Goal: Task Accomplishment & Management: Use online tool/utility

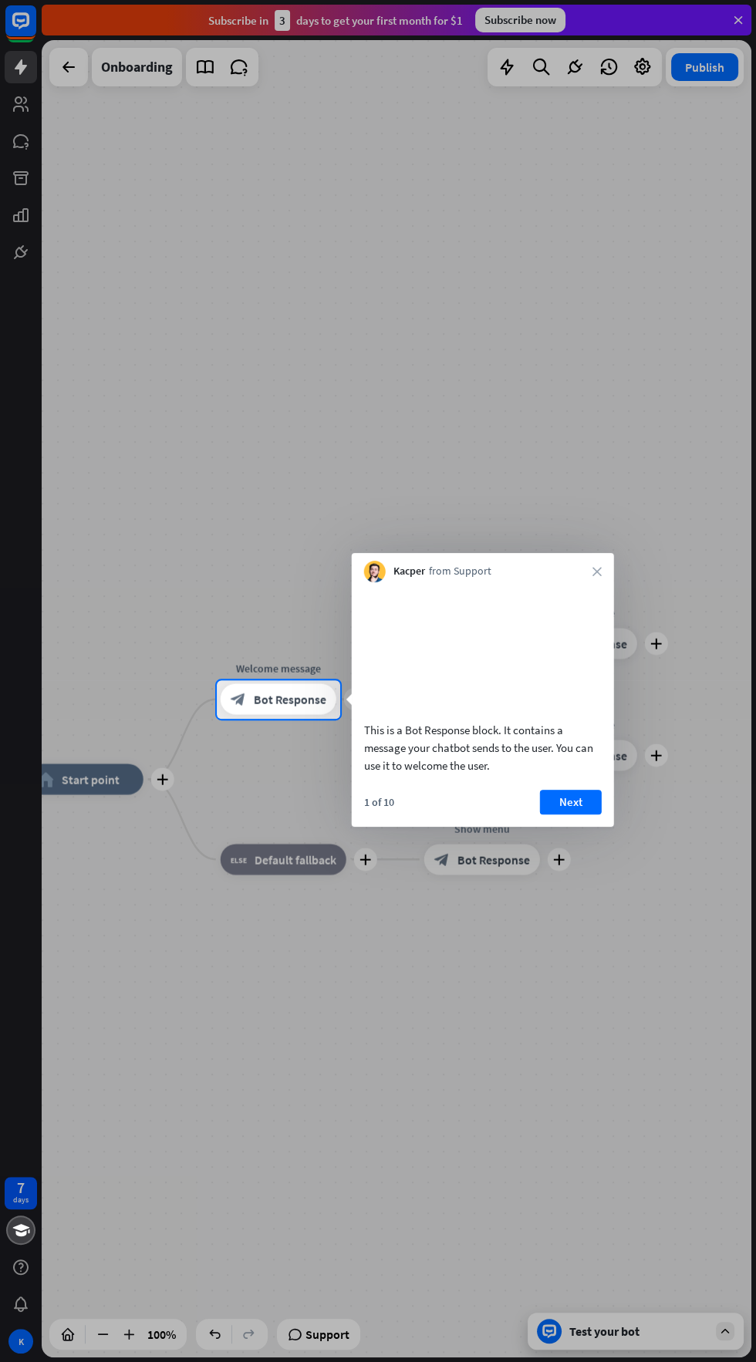
click at [569, 814] on button "Next" at bounding box center [571, 802] width 62 height 25
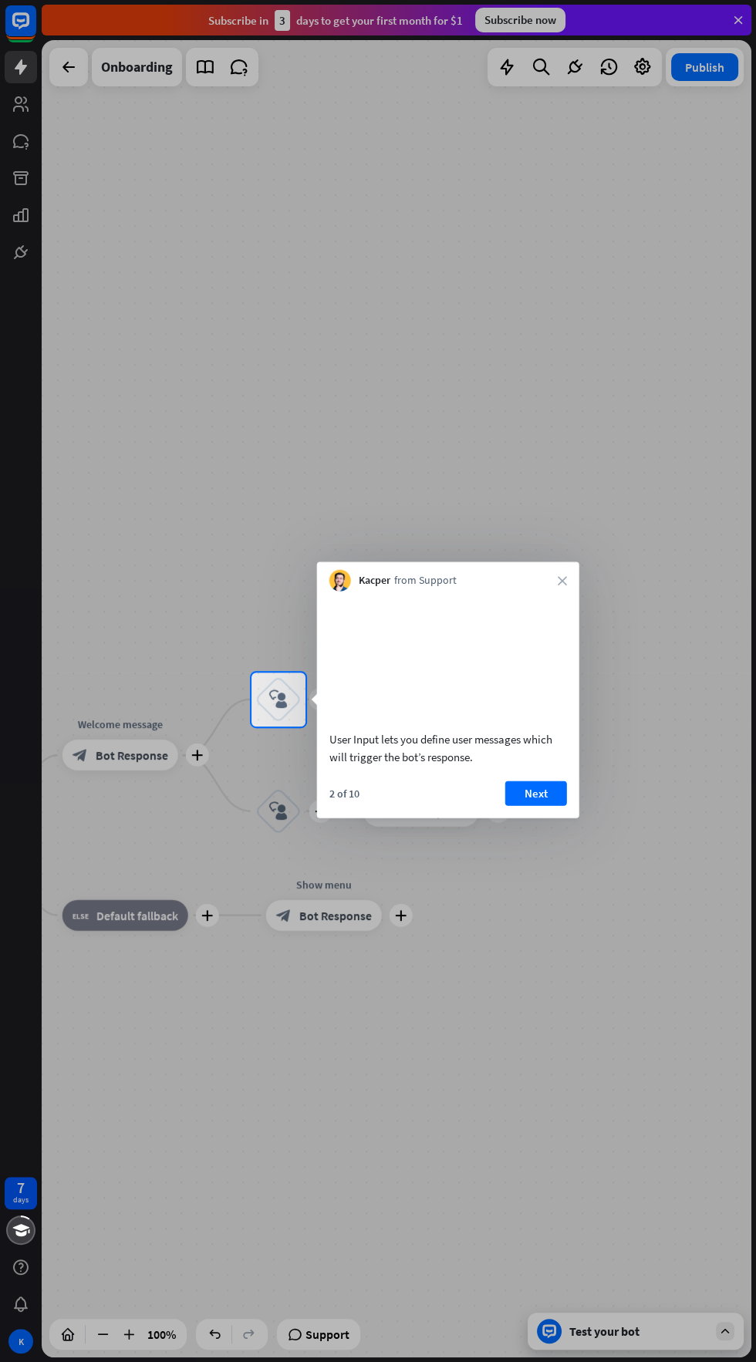
click at [535, 805] on button "Next" at bounding box center [536, 792] width 62 height 25
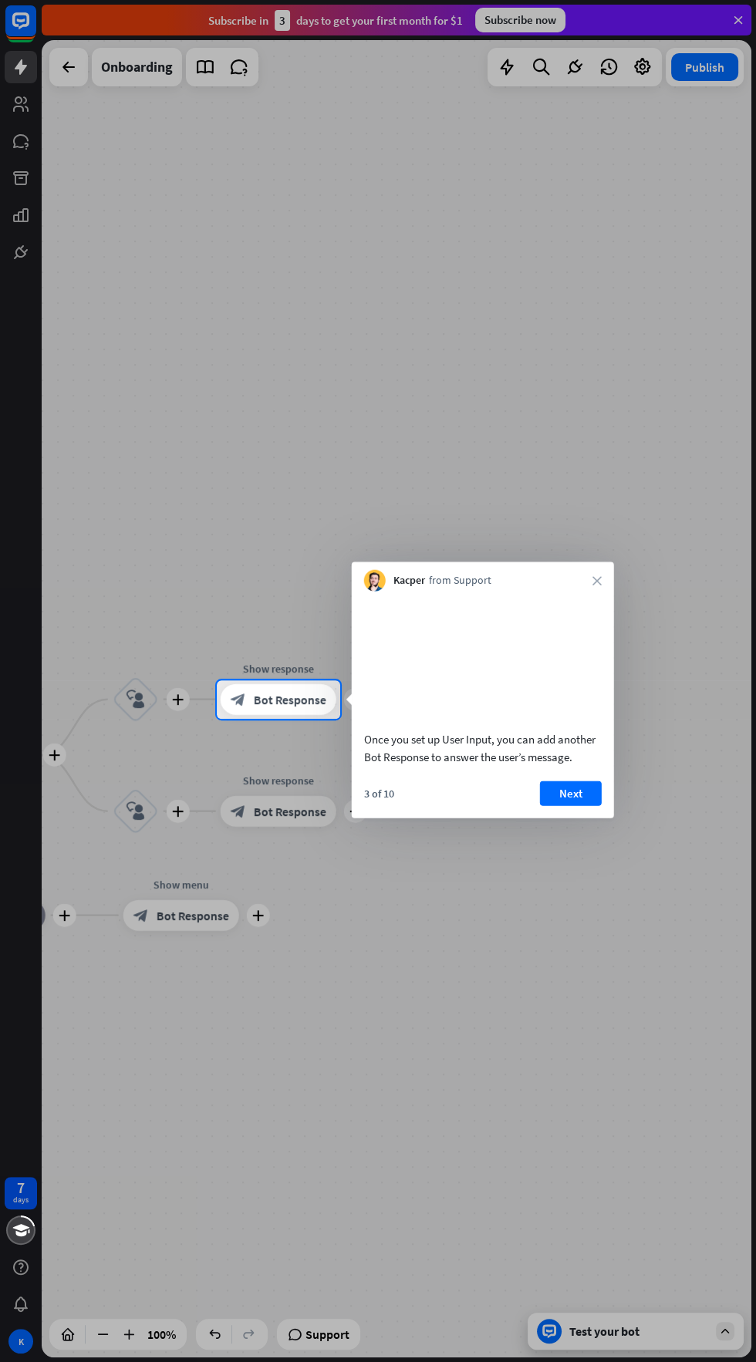
click at [580, 805] on button "Next" at bounding box center [571, 792] width 62 height 25
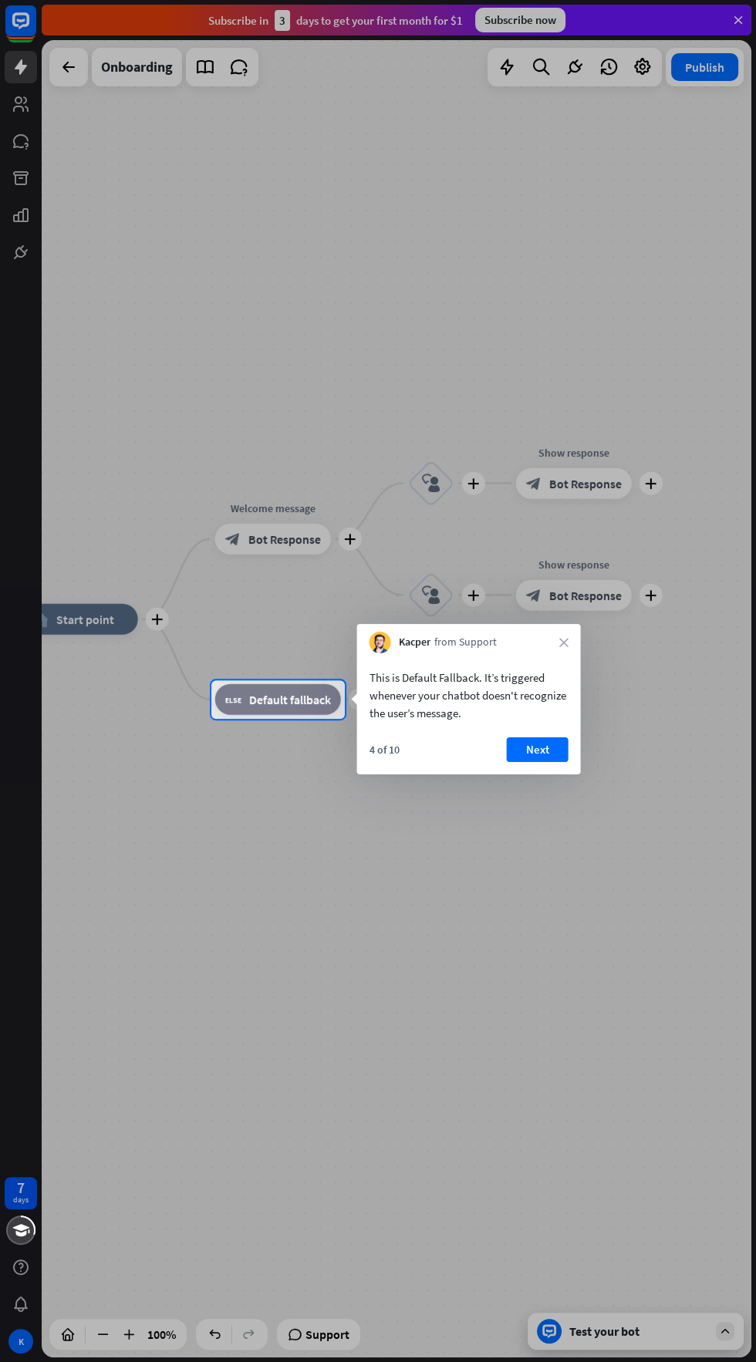
click at [537, 749] on button "Next" at bounding box center [538, 749] width 62 height 25
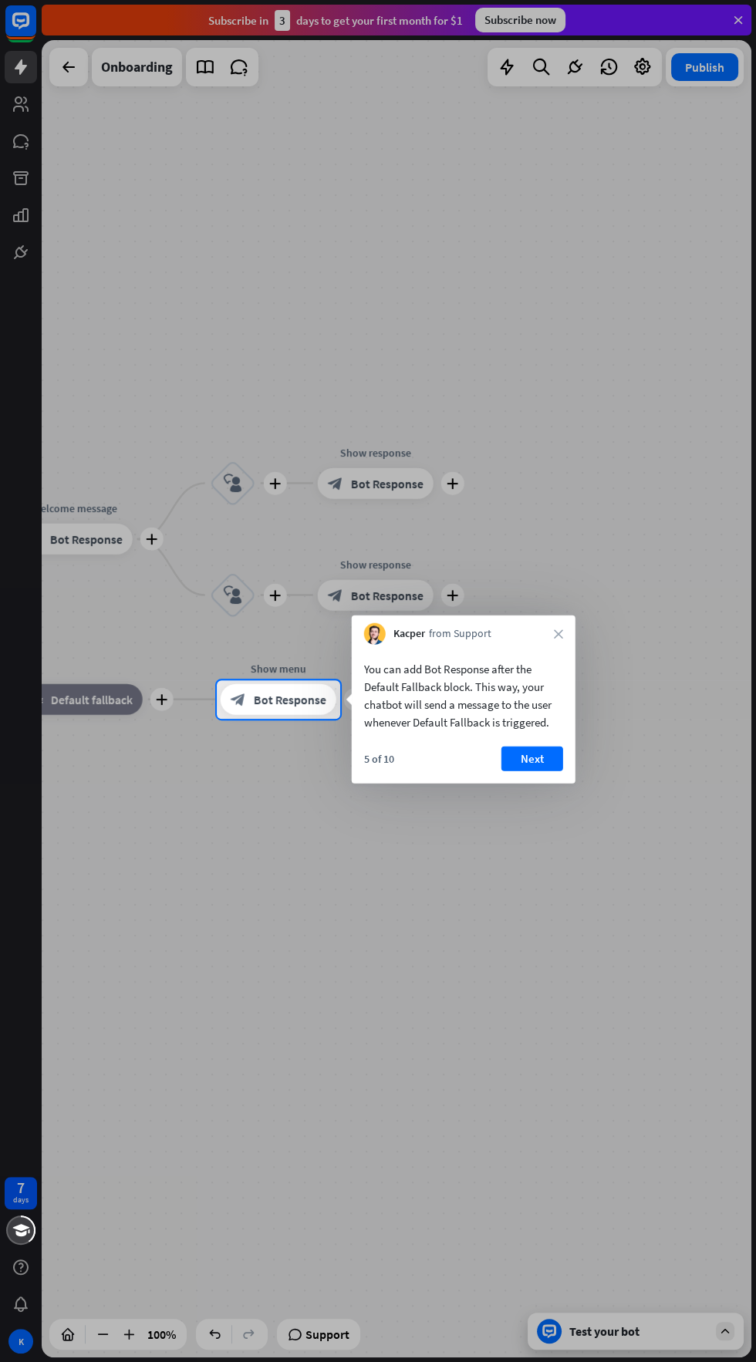
click at [533, 753] on button "Next" at bounding box center [532, 758] width 62 height 25
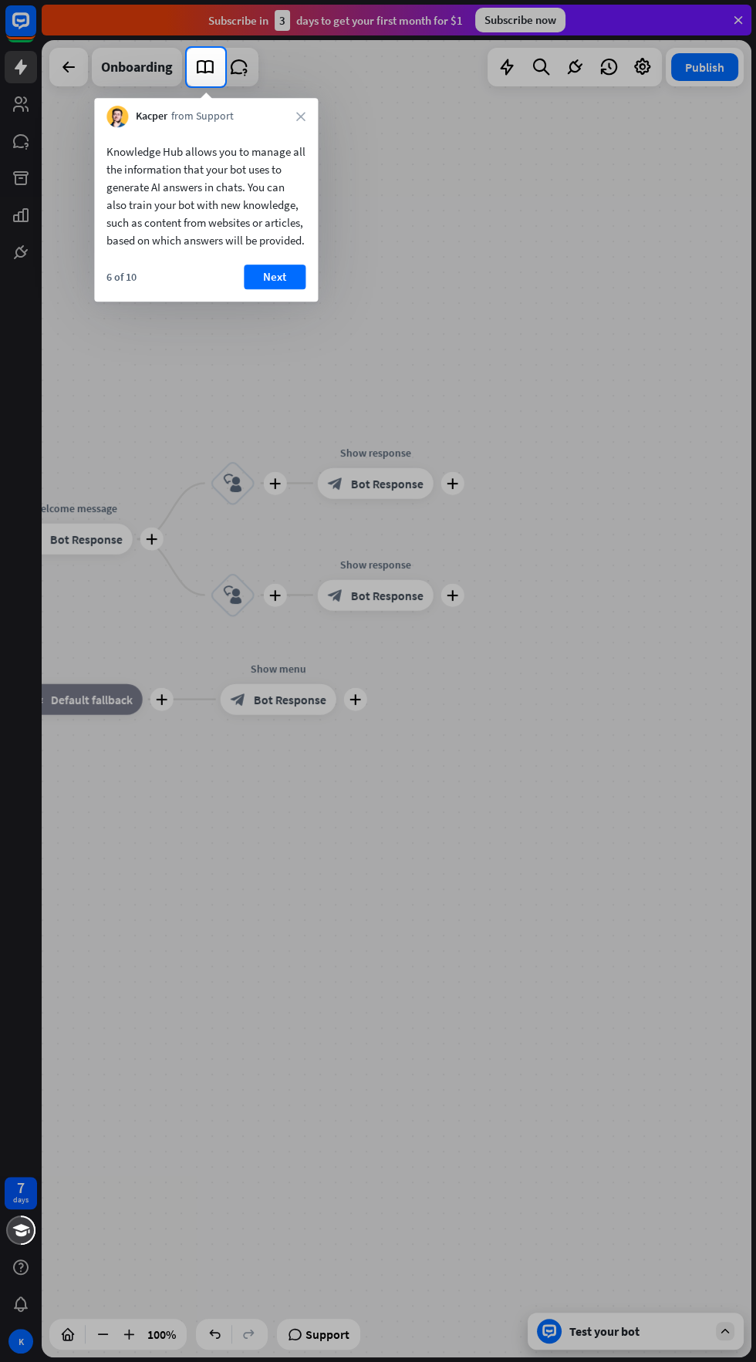
click at [275, 289] on button "Next" at bounding box center [275, 277] width 62 height 25
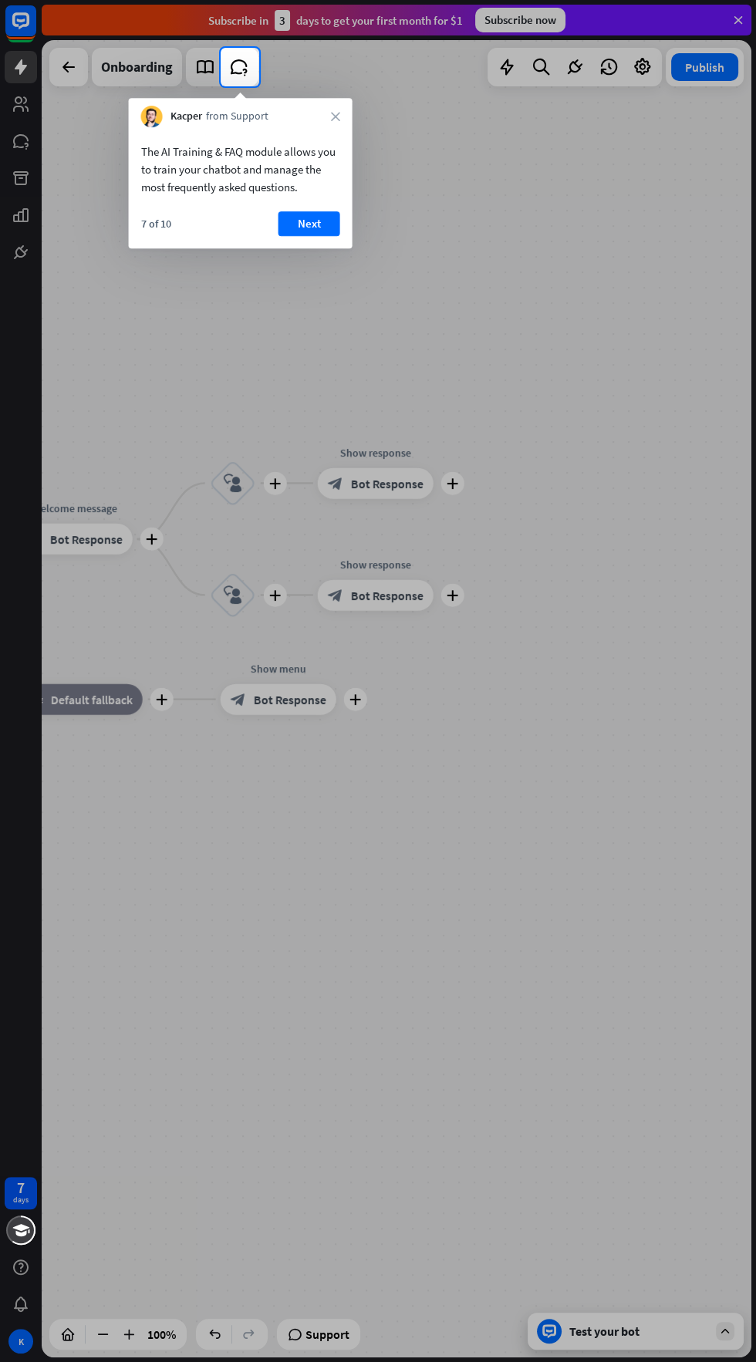
click at [308, 223] on button "Next" at bounding box center [309, 223] width 62 height 25
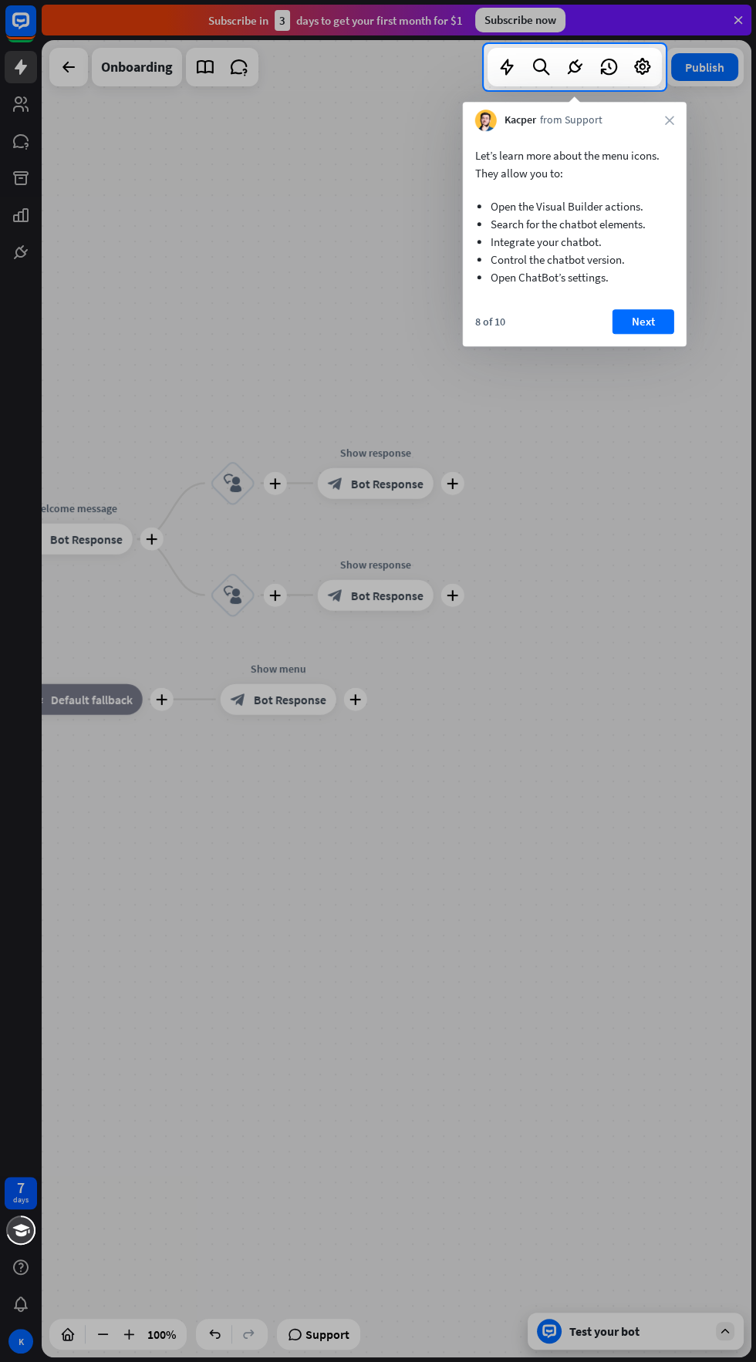
click at [642, 321] on button "Next" at bounding box center [643, 321] width 62 height 25
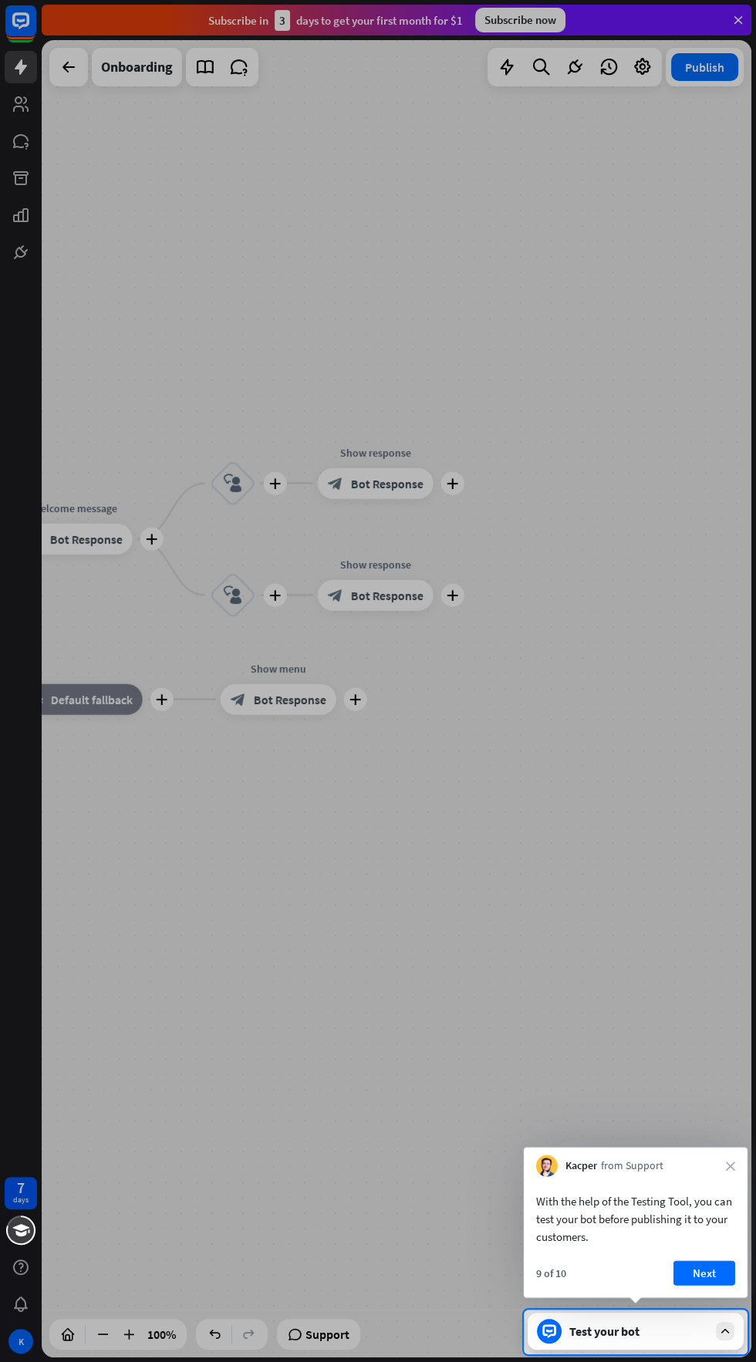
click at [701, 1284] on button "Next" at bounding box center [704, 1272] width 62 height 25
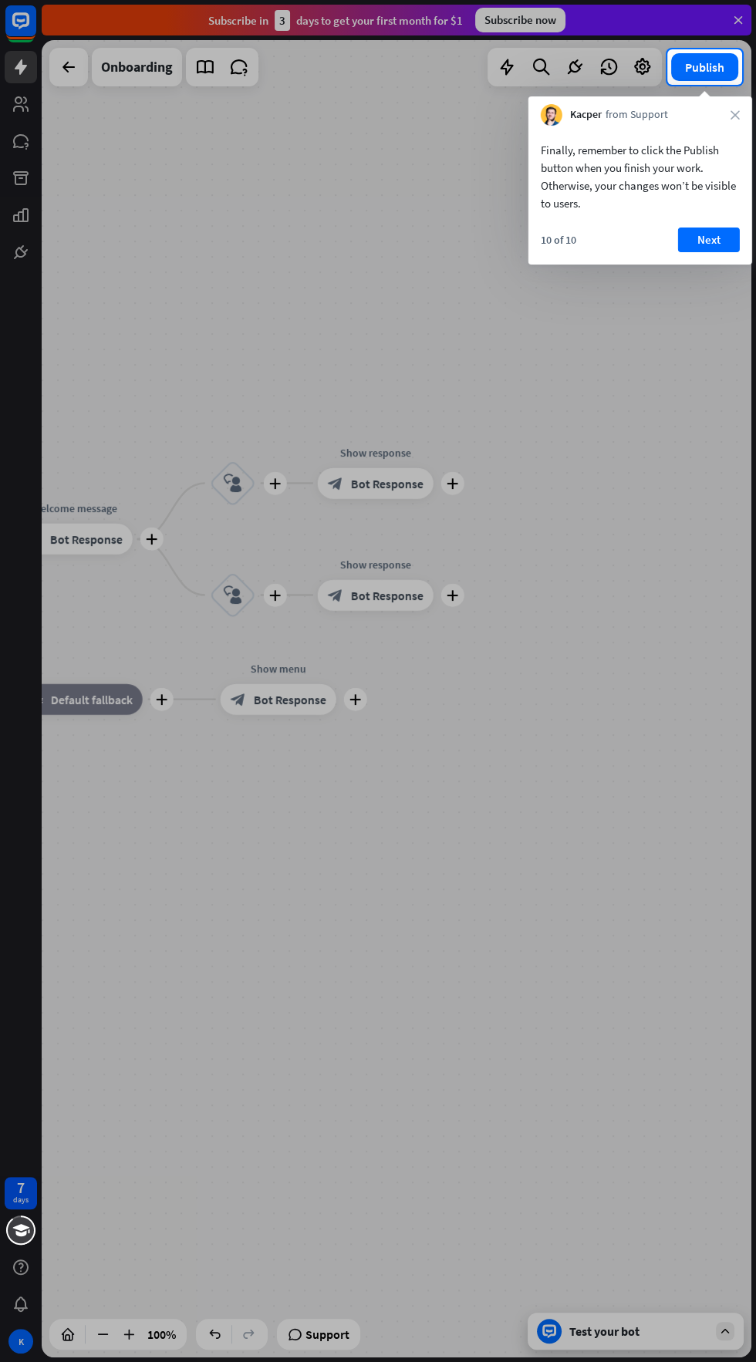
click at [696, 232] on button "Next" at bounding box center [709, 239] width 62 height 25
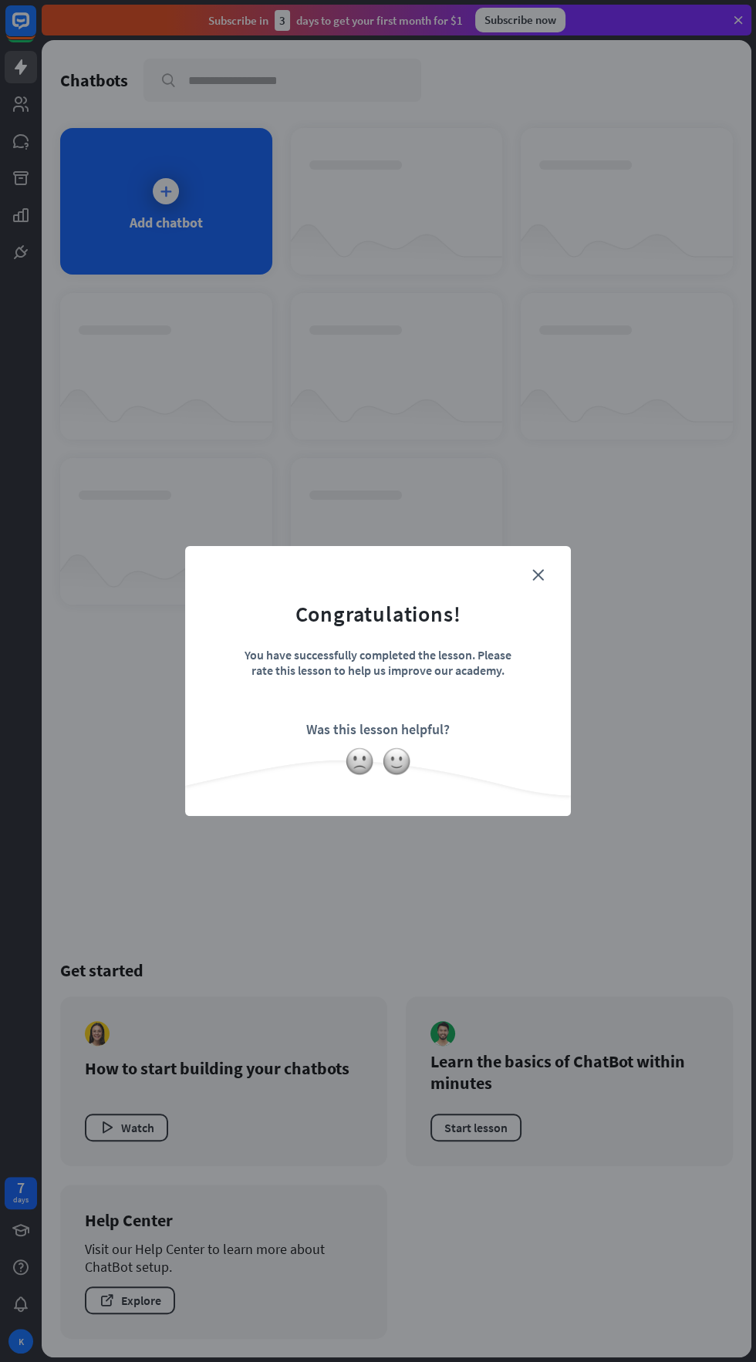
click at [537, 575] on icon "close" at bounding box center [538, 575] width 12 height 12
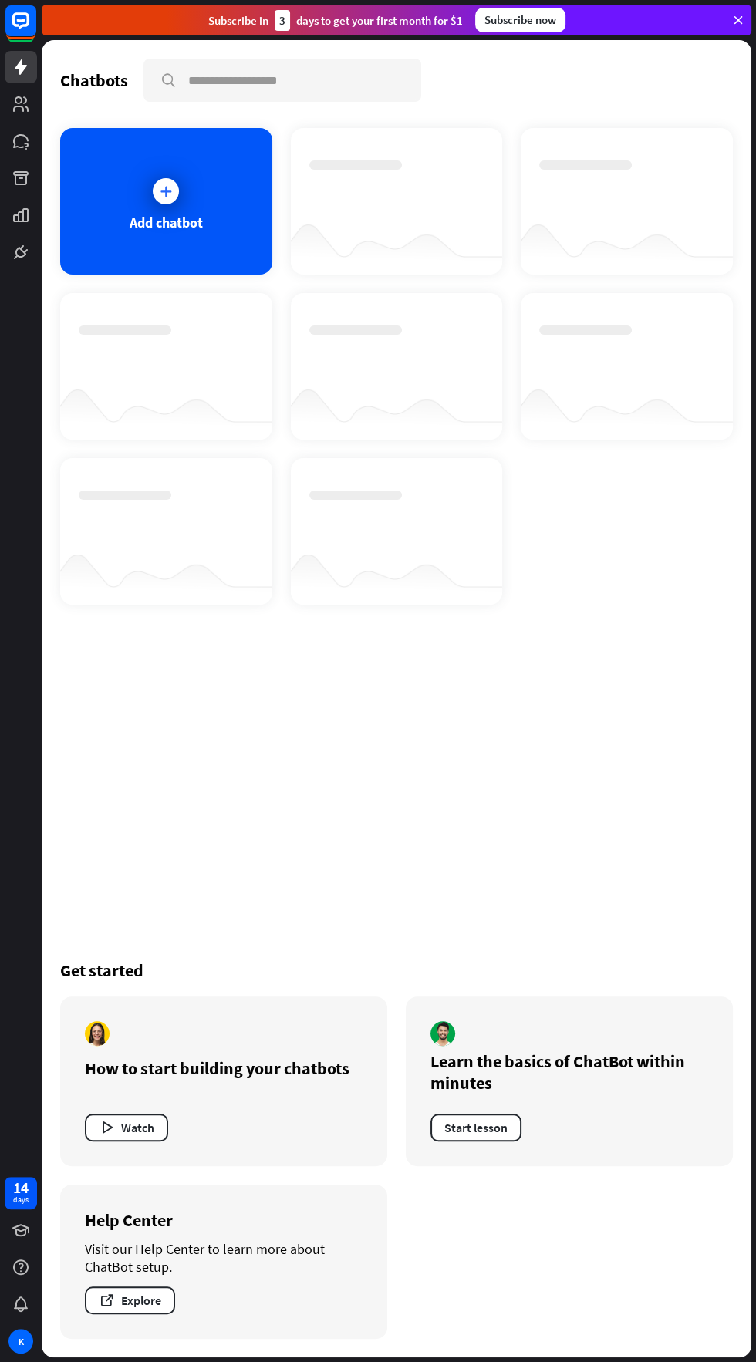
click at [180, 195] on div at bounding box center [166, 191] width 39 height 39
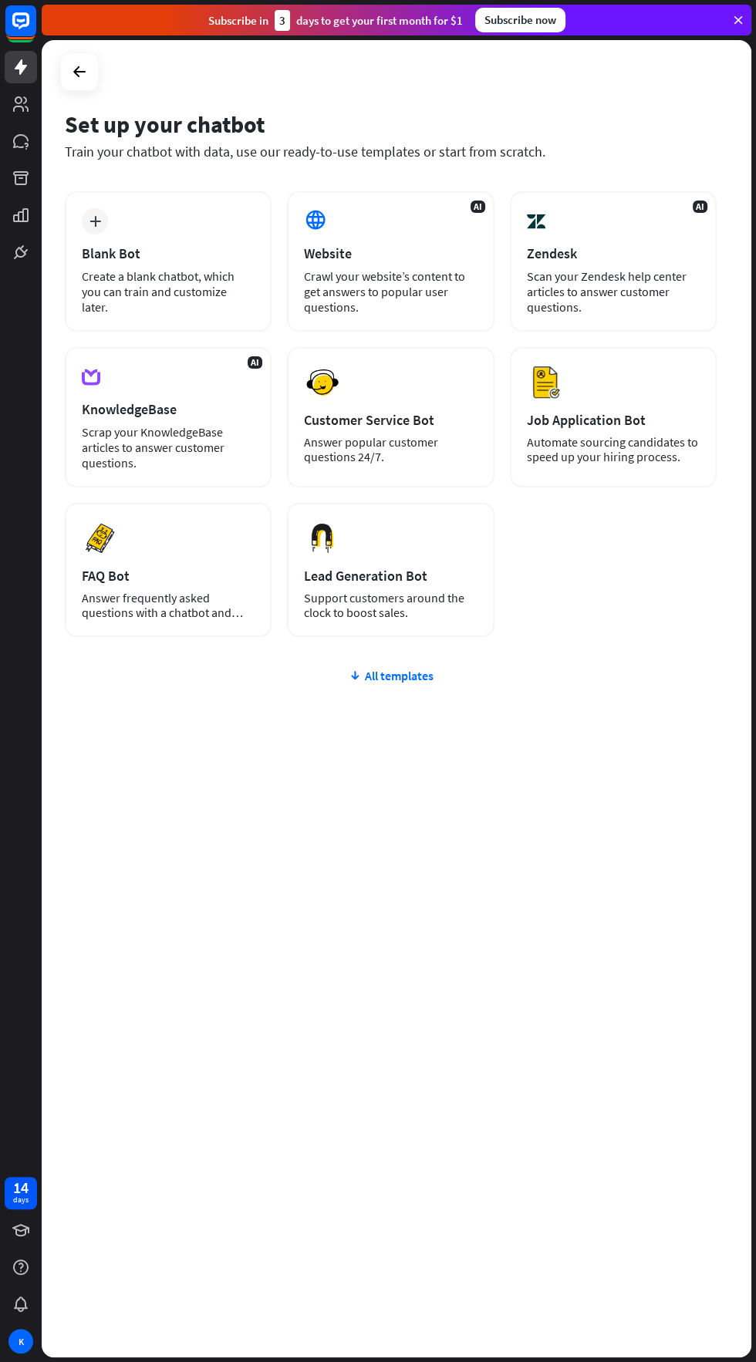
click at [179, 253] on div "Blank Bot" at bounding box center [168, 253] width 173 height 18
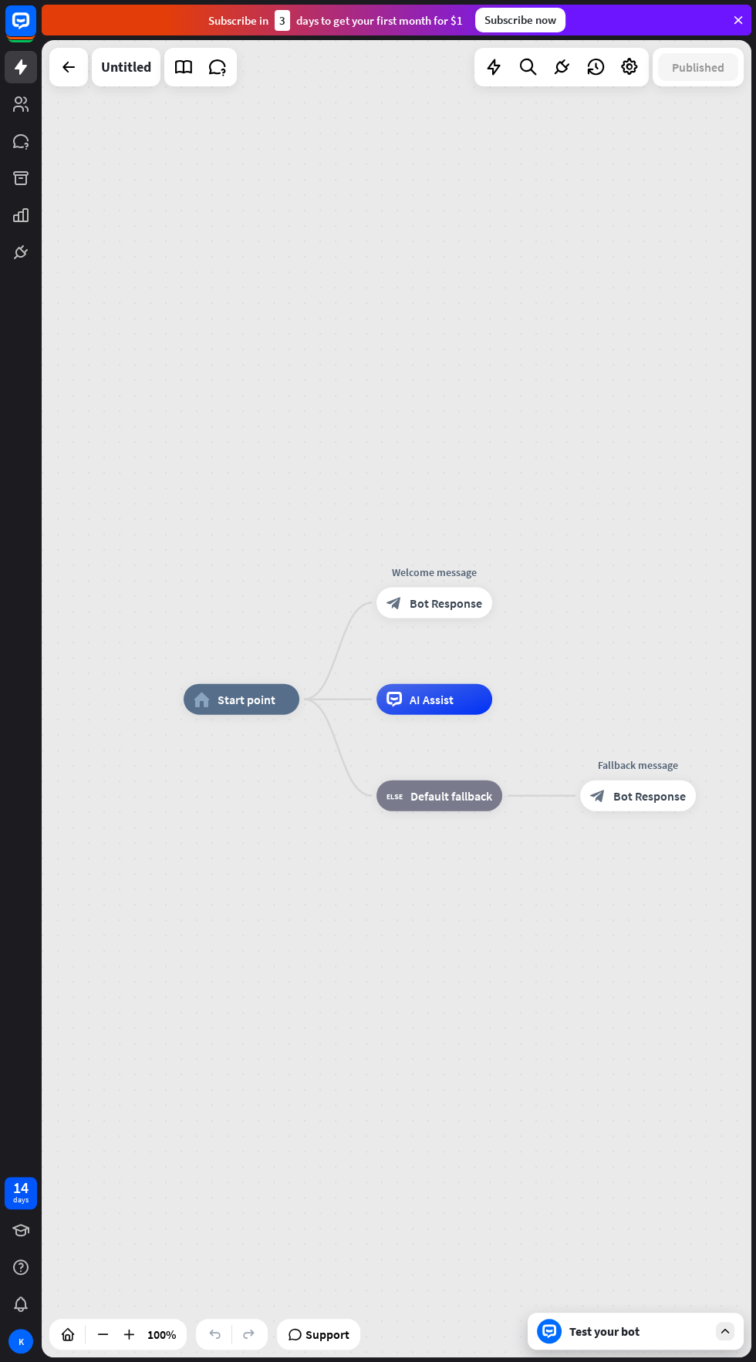
click at [432, 692] on span "AI Assist" at bounding box center [431, 699] width 44 height 15
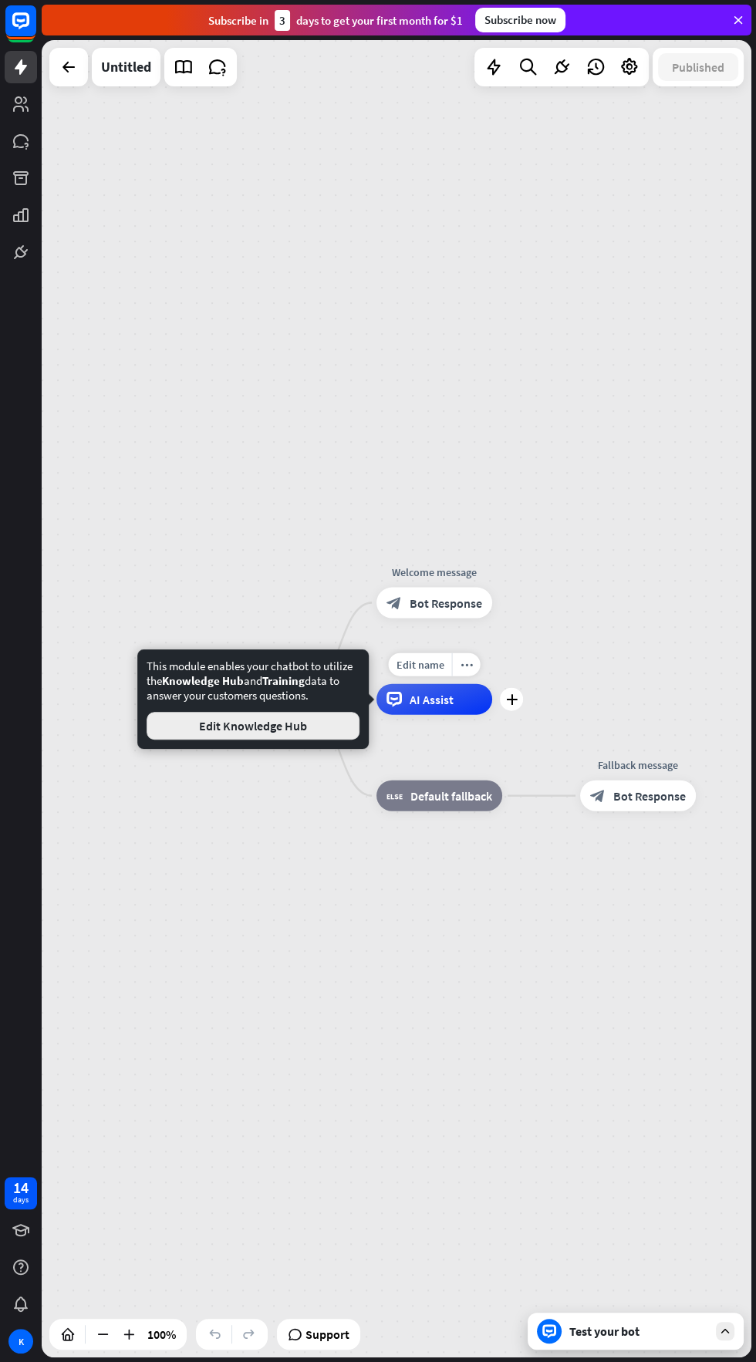
click at [300, 717] on button "Edit Knowledge Hub" at bounding box center [253, 726] width 213 height 28
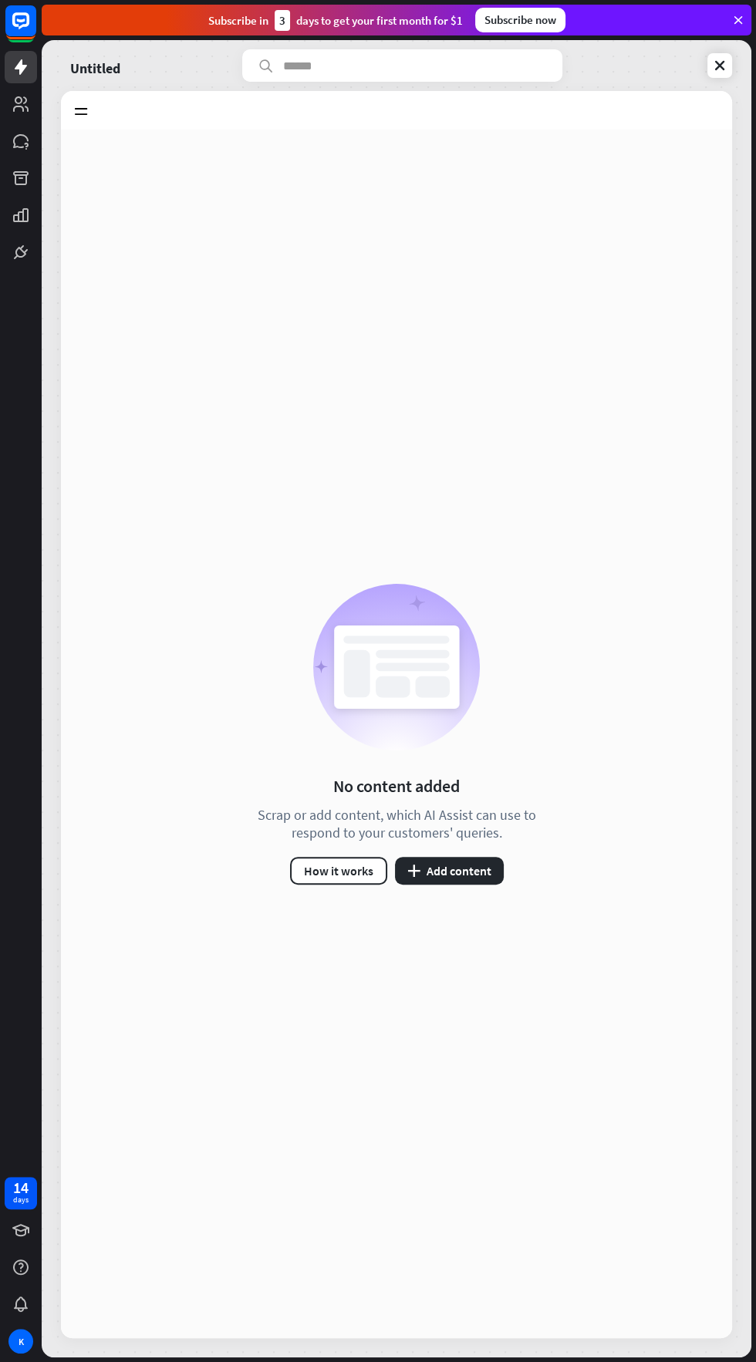
click at [449, 870] on button "plus Add content" at bounding box center [449, 871] width 109 height 28
